Goal: Find specific page/section: Find specific page/section

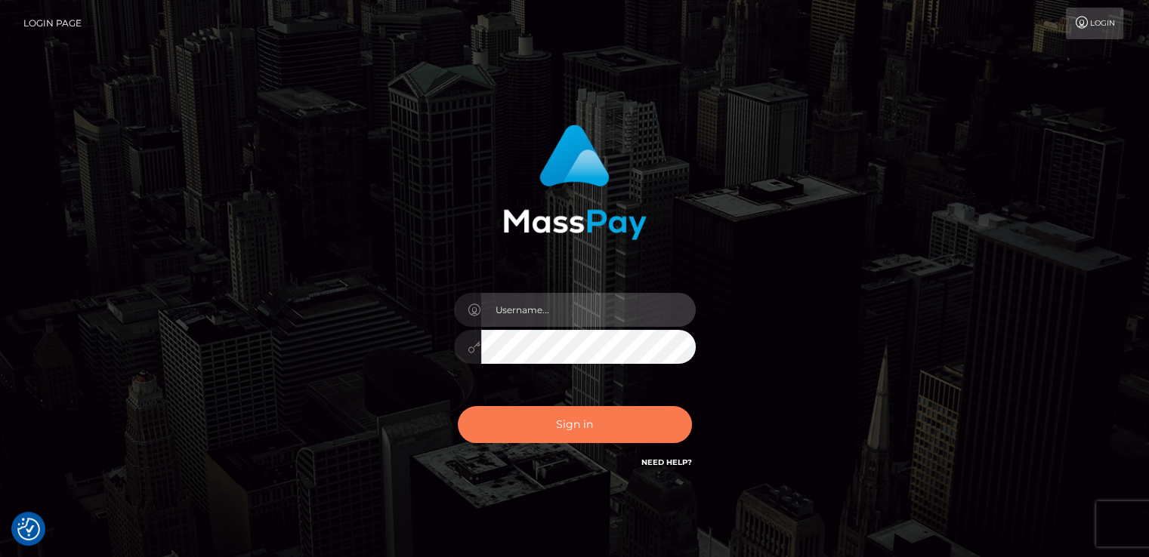
type input "nt.es"
click at [535, 419] on button "Sign in" at bounding box center [575, 424] width 234 height 37
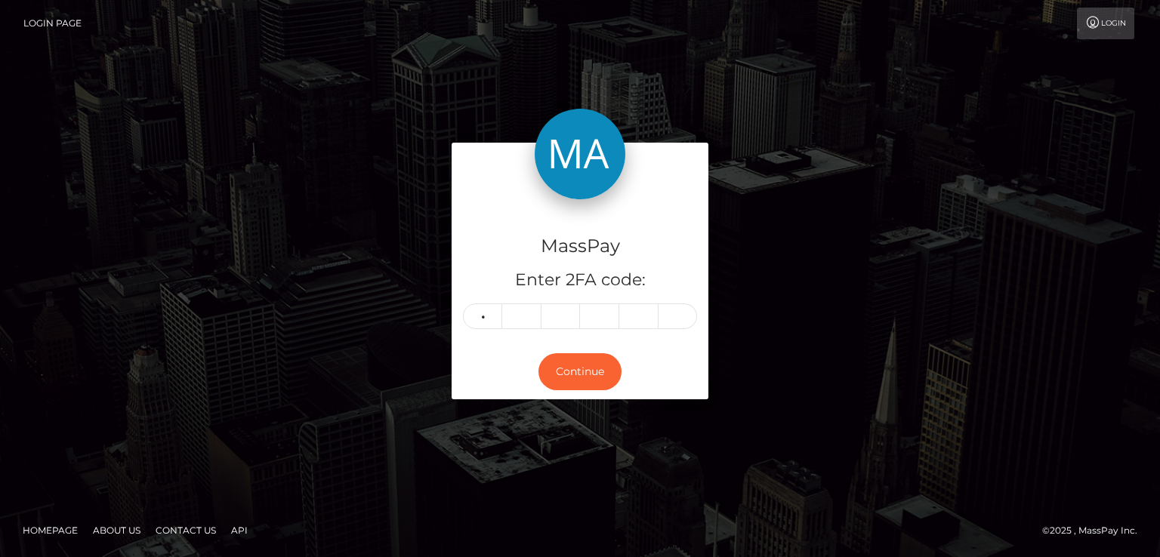
type input "1"
type input "3"
type input "0"
type input "8"
type input "9"
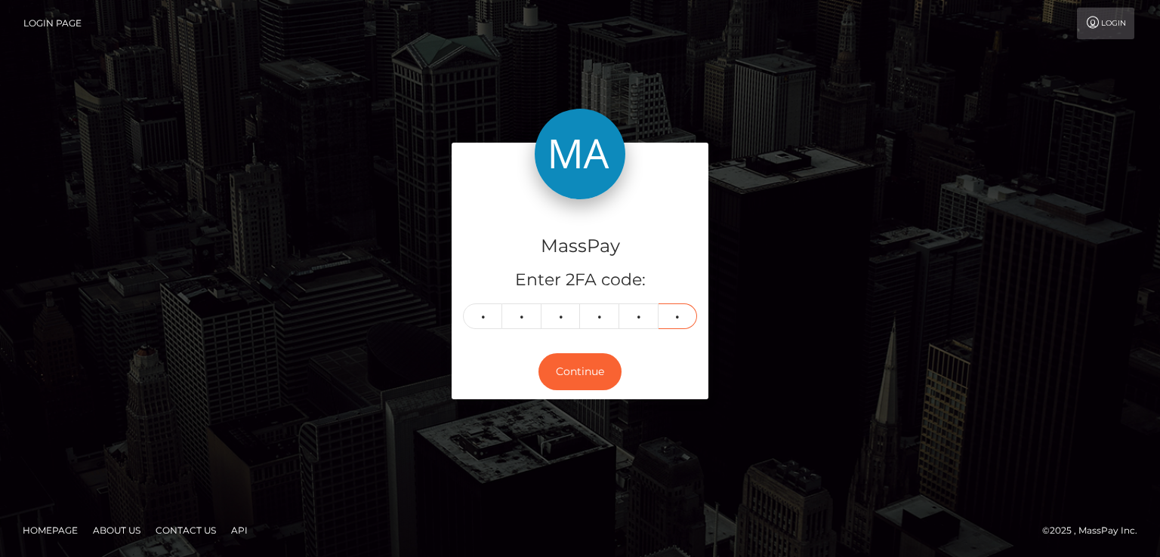
type input "7"
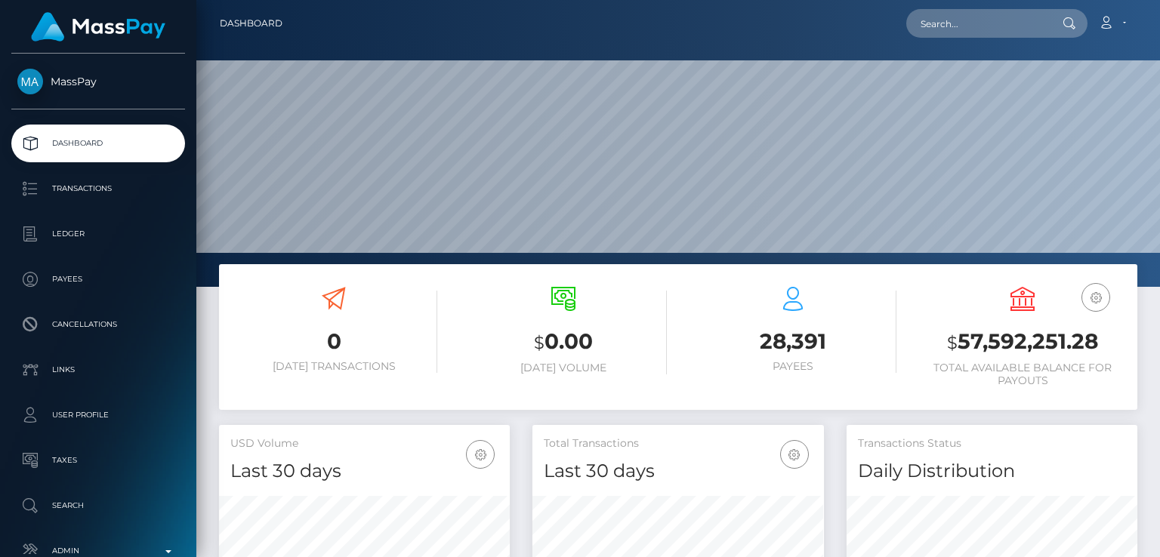
scroll to position [267, 290]
click at [1021, 10] on input "text" at bounding box center [977, 23] width 142 height 29
paste input "[EMAIL_ADDRESS][DOMAIN_NAME]"
type input "[EMAIL_ADDRESS][DOMAIN_NAME]"
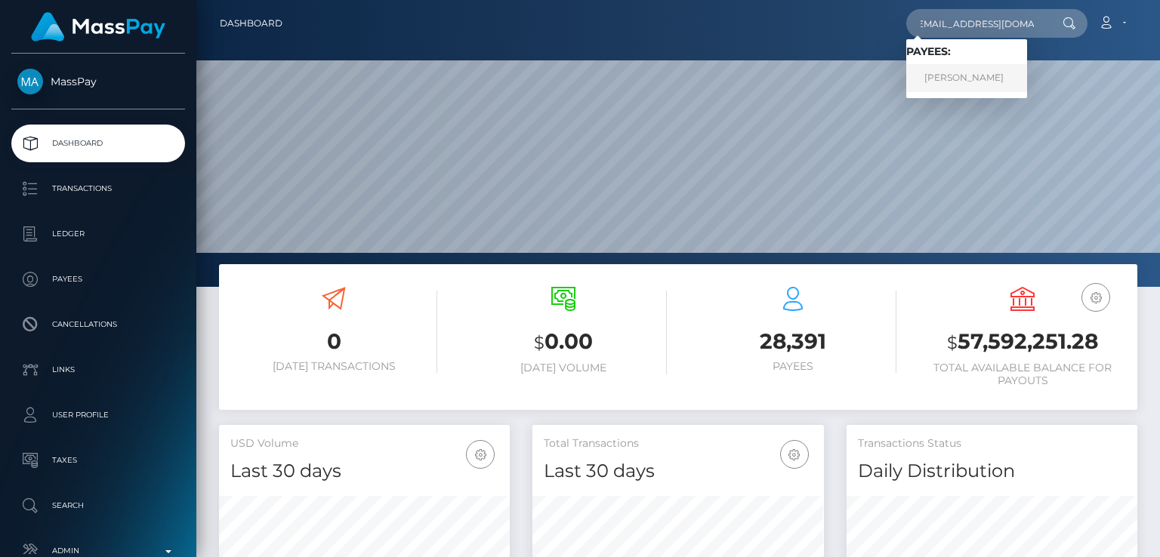
scroll to position [0, 0]
click at [976, 79] on link "Donika Verbica" at bounding box center [966, 78] width 121 height 28
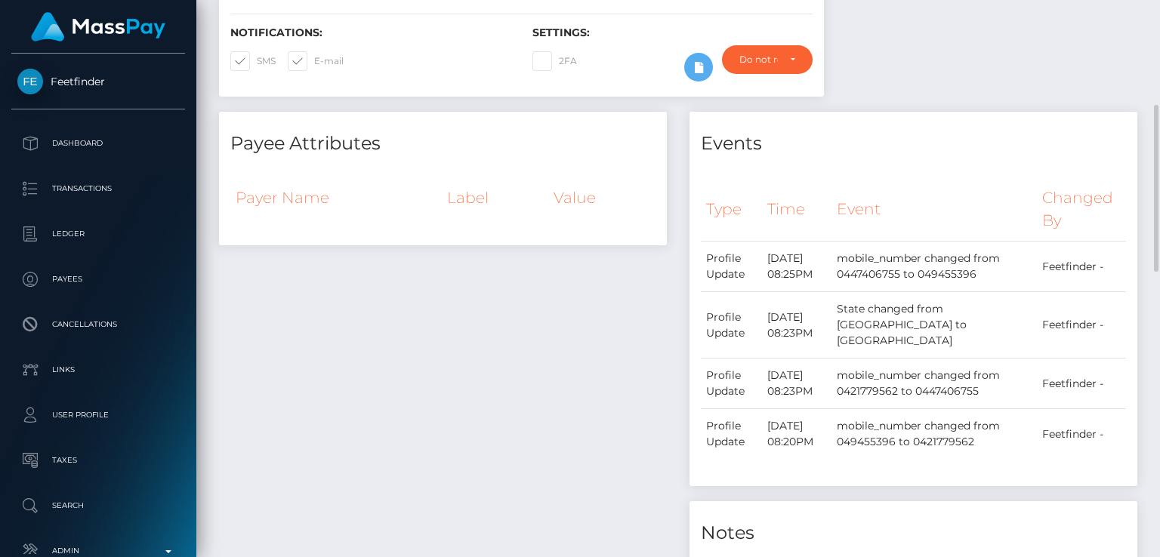
scroll to position [359, 0]
click at [475, 391] on div "Payee Attributes Payer Name Label Value" at bounding box center [443, 397] width 471 height 574
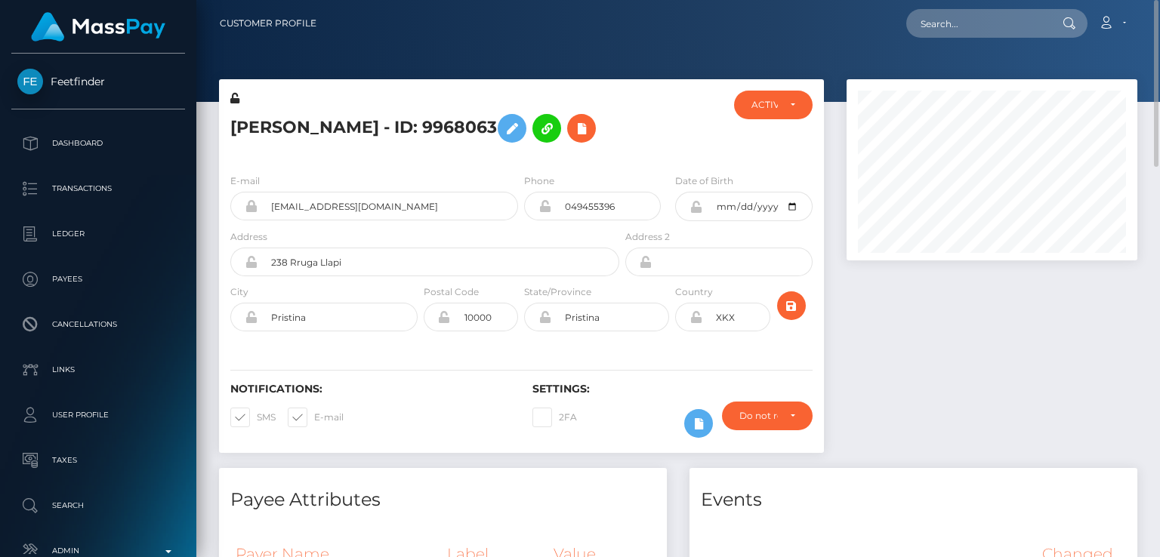
click at [264, 125] on h5 "Donika Verbica - ID: 9968063" at bounding box center [420, 129] width 381 height 44
copy h5 "Donika"
